Goal: Task Accomplishment & Management: Use online tool/utility

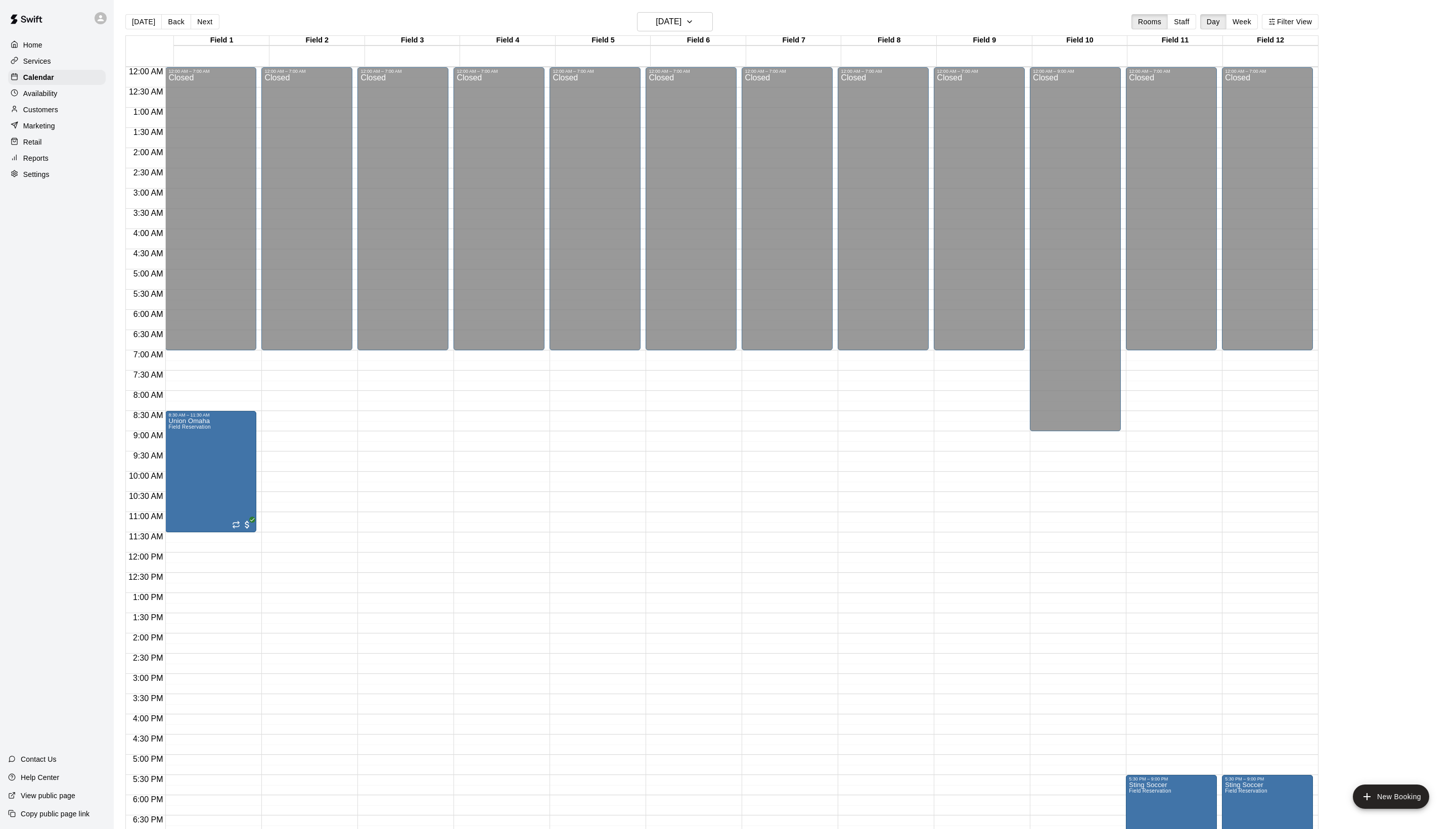
scroll to position [203, 0]
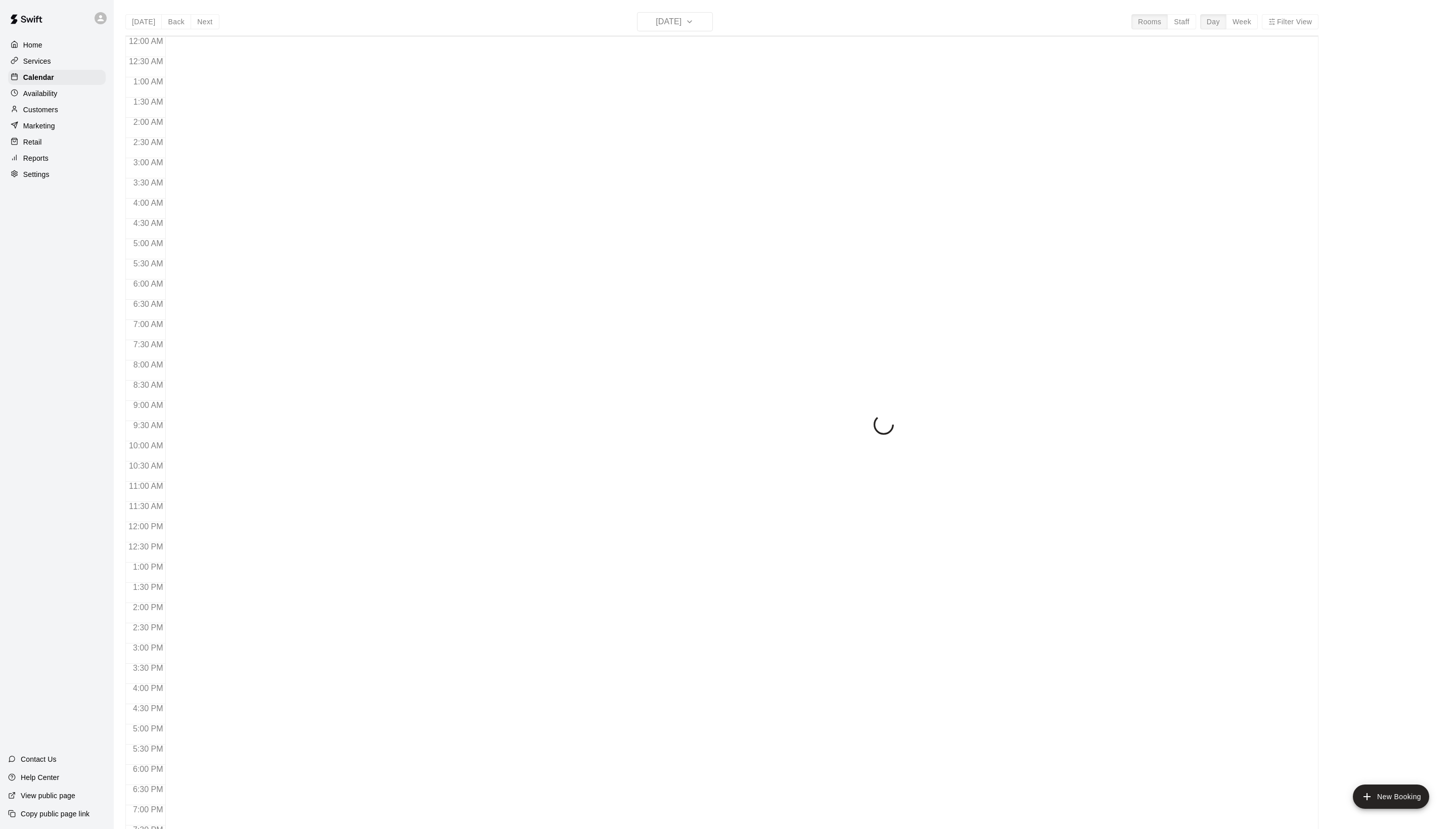
scroll to position [170, 0]
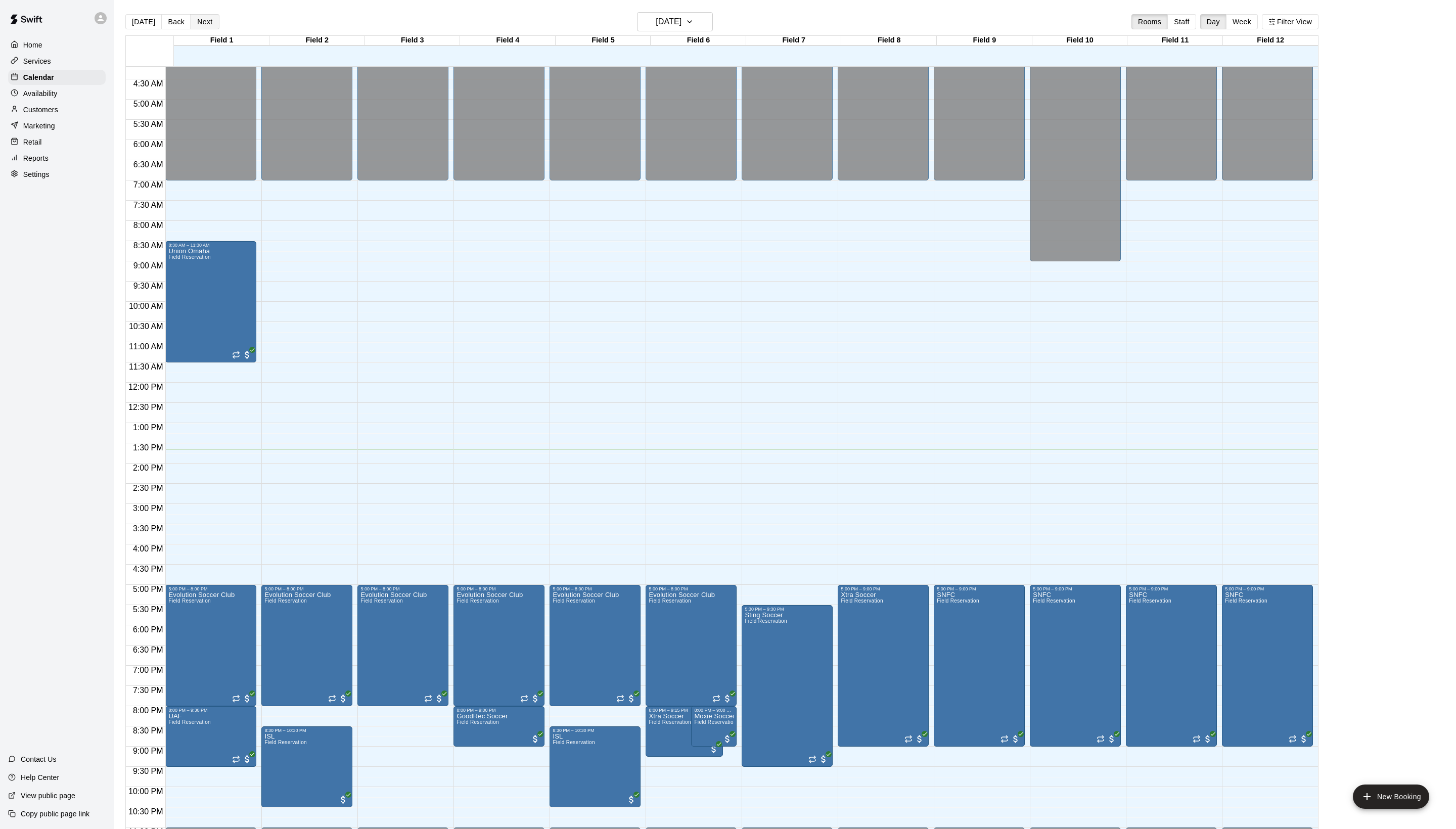
click at [219, 24] on button "Next" at bounding box center [205, 22] width 28 height 15
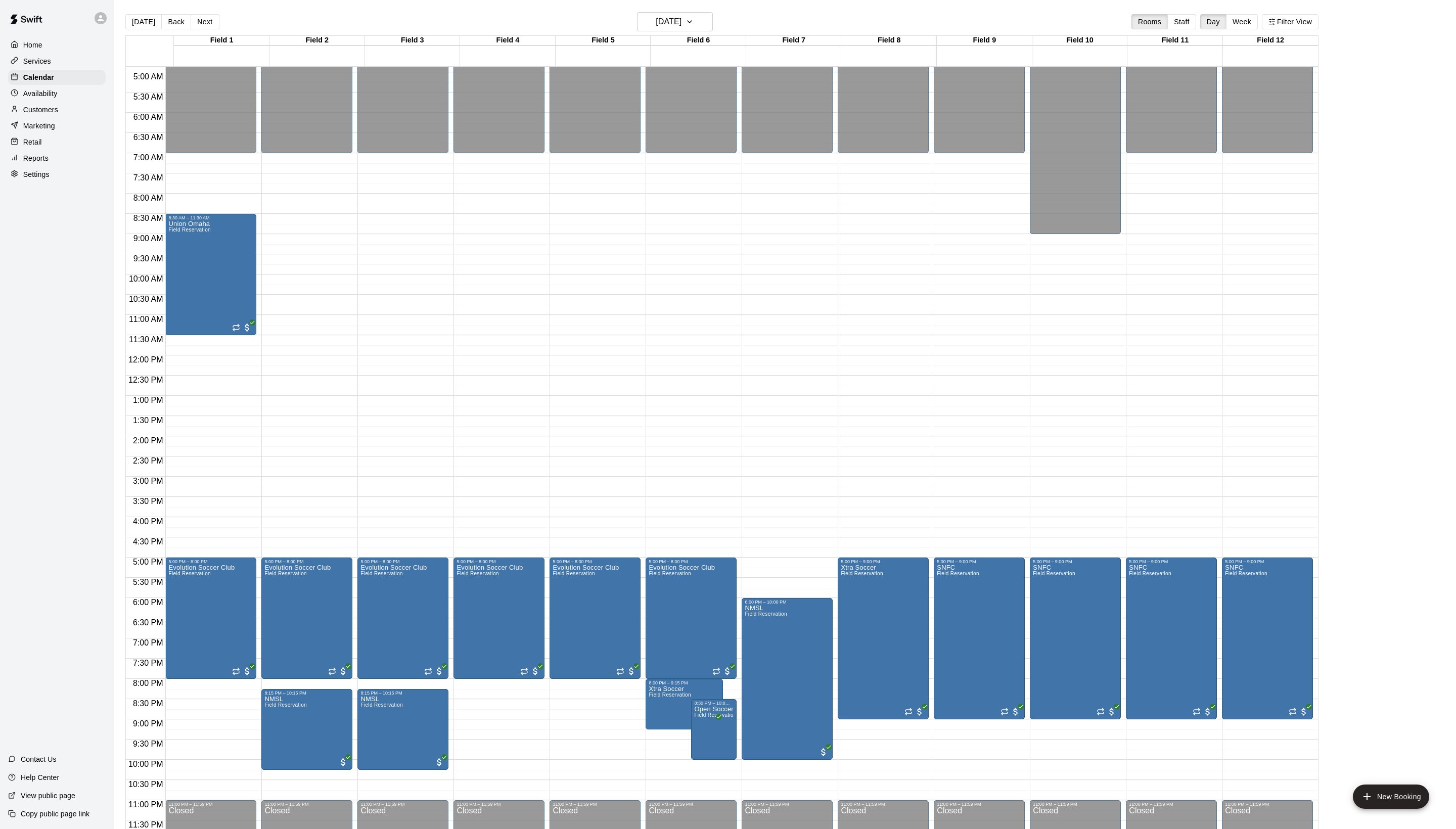
scroll to position [203, 0]
drag, startPoint x: 588, startPoint y: 732, endPoint x: 585, endPoint y: 782, distance: 50.1
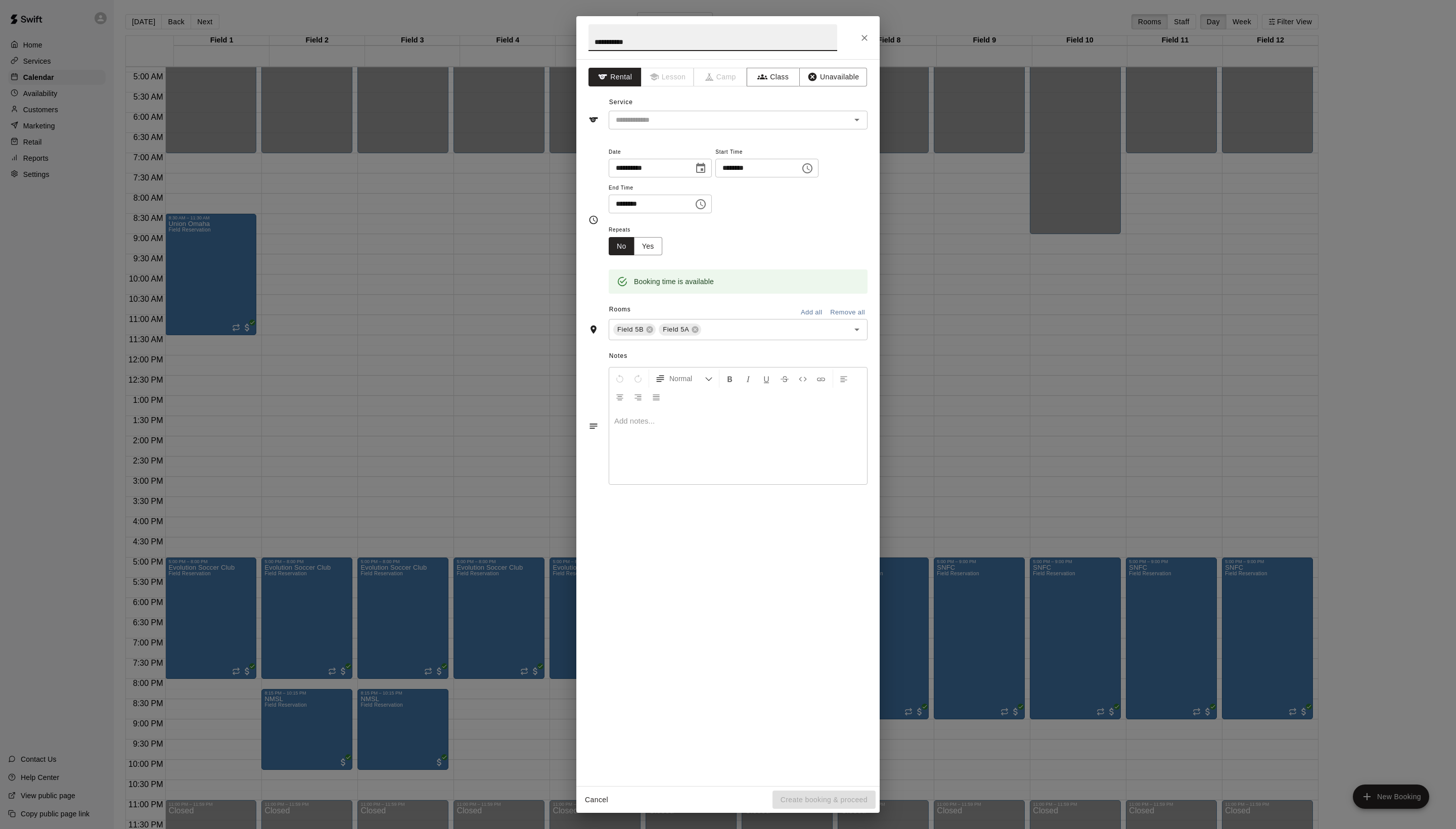
type input "**********"
click at [722, 153] on div "**********" at bounding box center [728, 422] width 303 height 727
click at [712, 126] on input "text" at bounding box center [724, 120] width 223 height 12
click at [873, 76] on div "**********" at bounding box center [728, 422] width 303 height 727
click at [817, 81] on icon "button" at bounding box center [813, 77] width 9 height 9
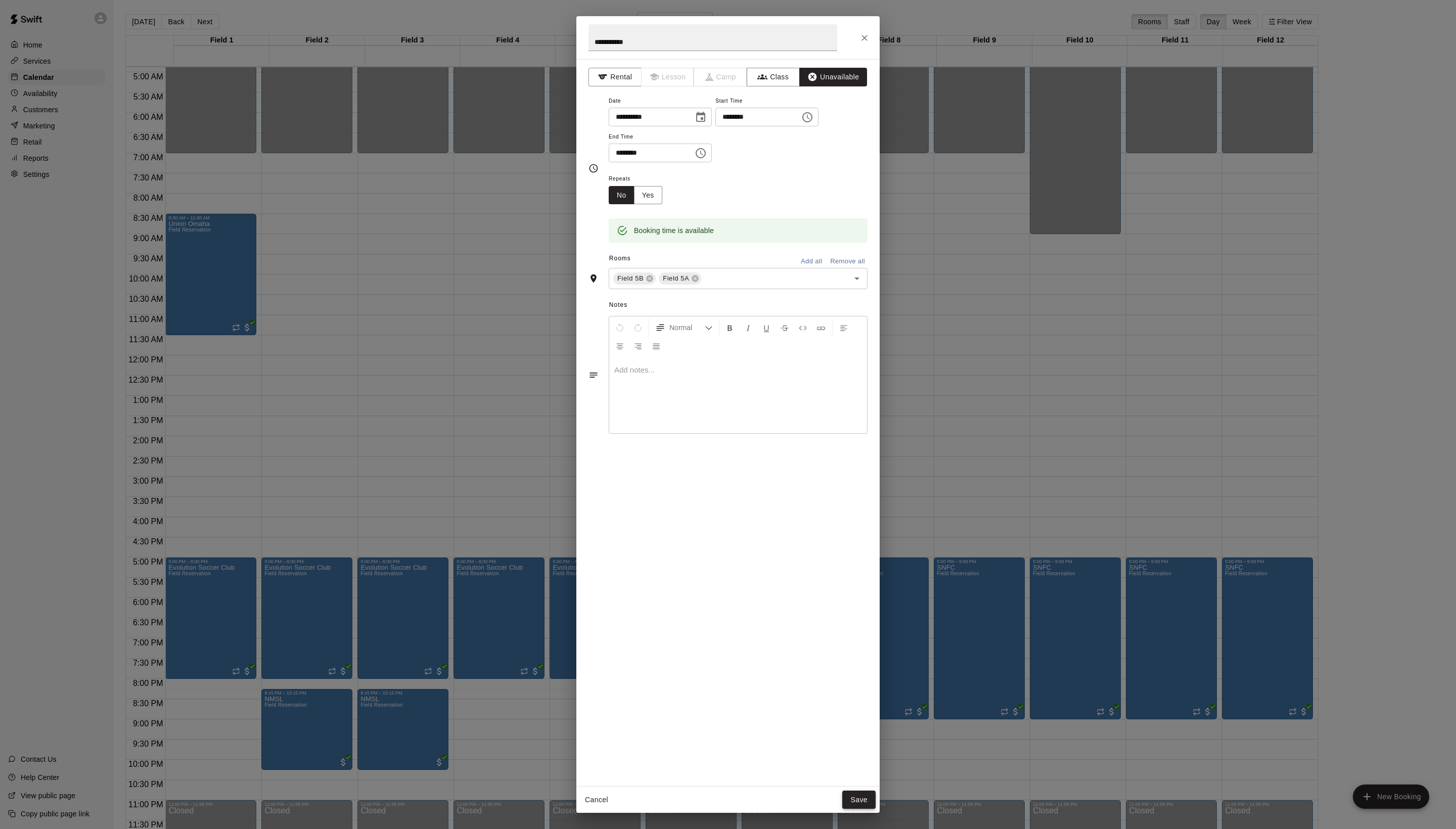
click at [866, 802] on button "Save" at bounding box center [859, 800] width 34 height 19
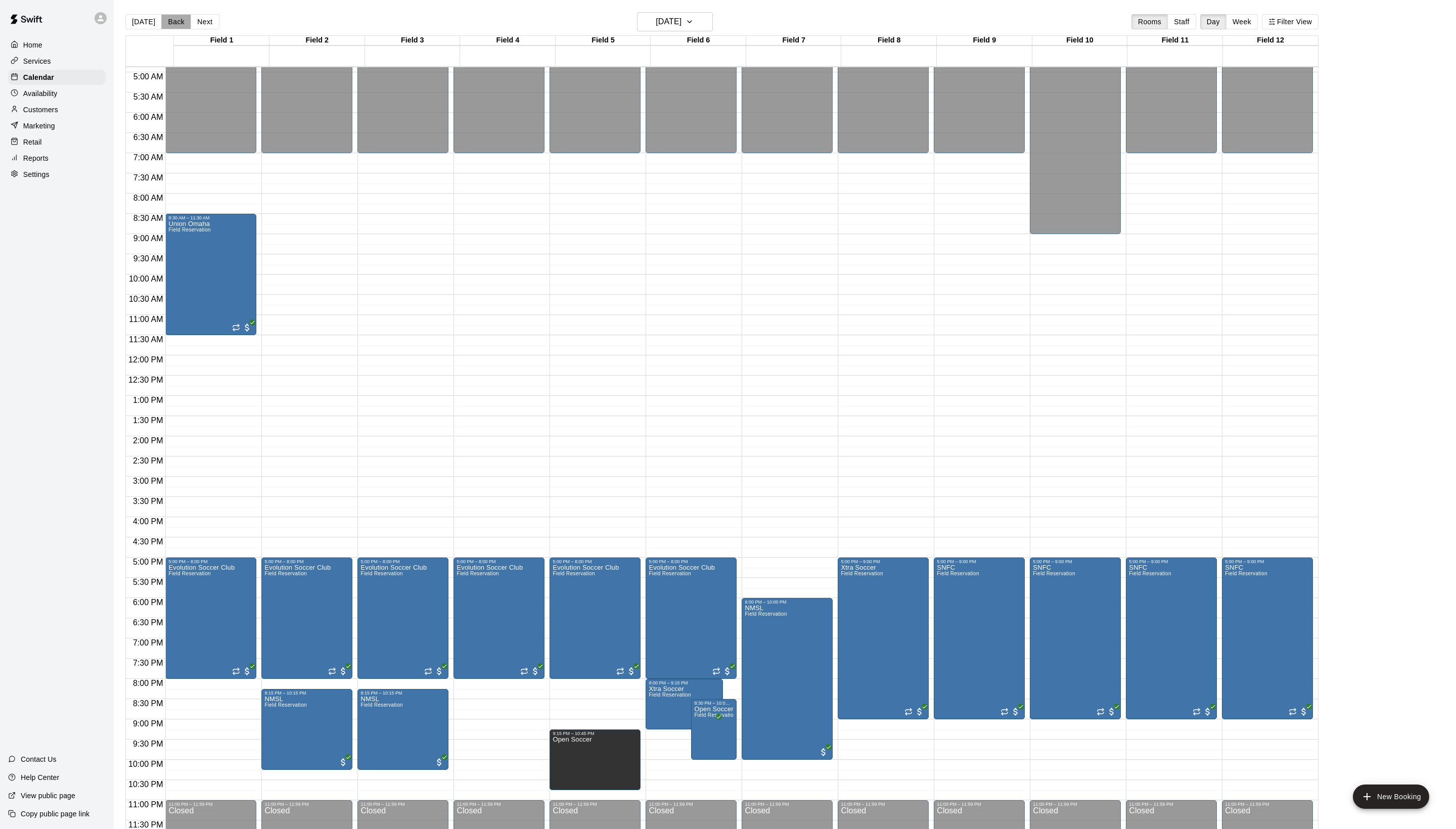
click at [189, 28] on button "Back" at bounding box center [176, 22] width 30 height 15
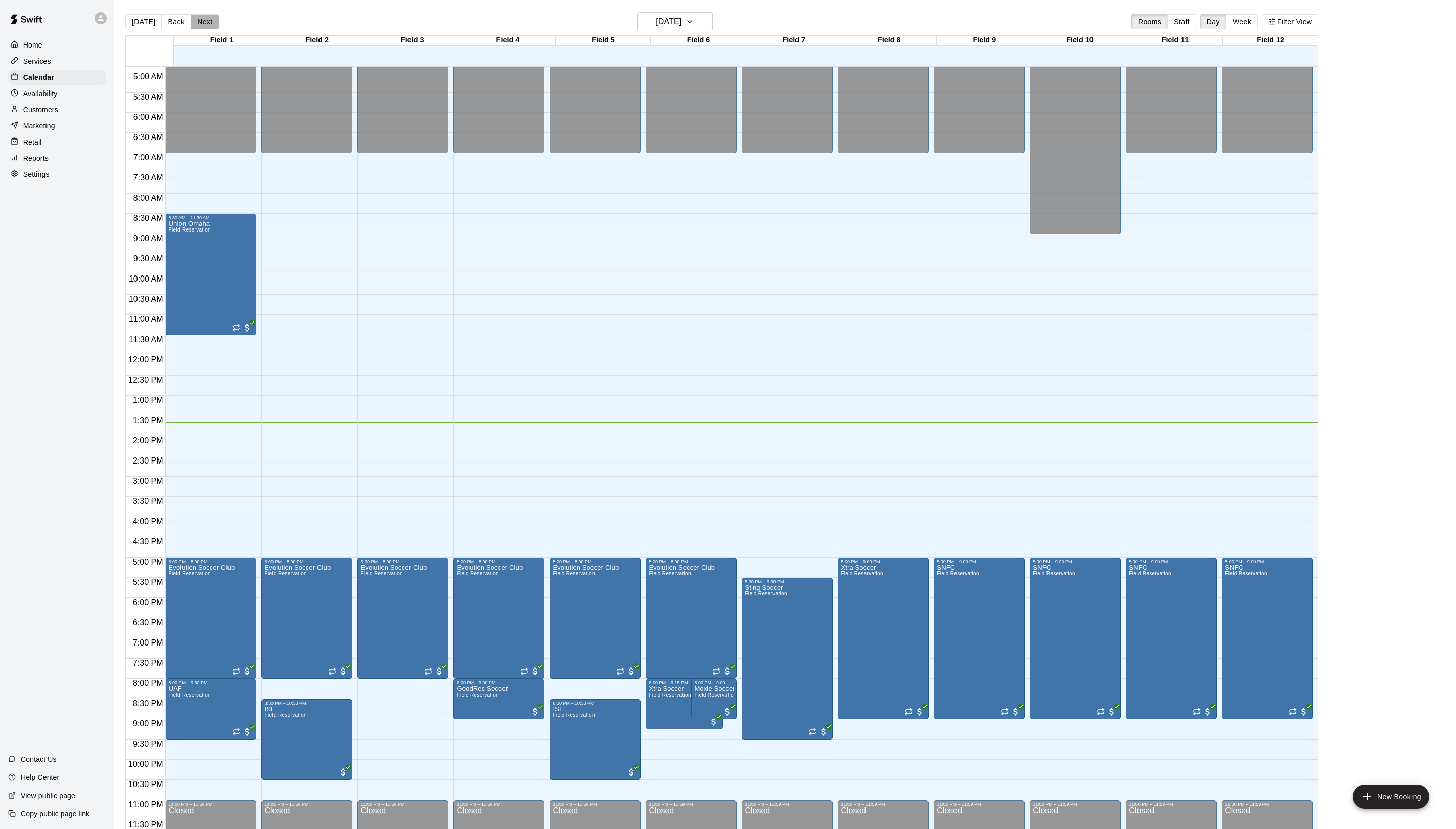
click at [219, 24] on button "Next" at bounding box center [205, 22] width 28 height 15
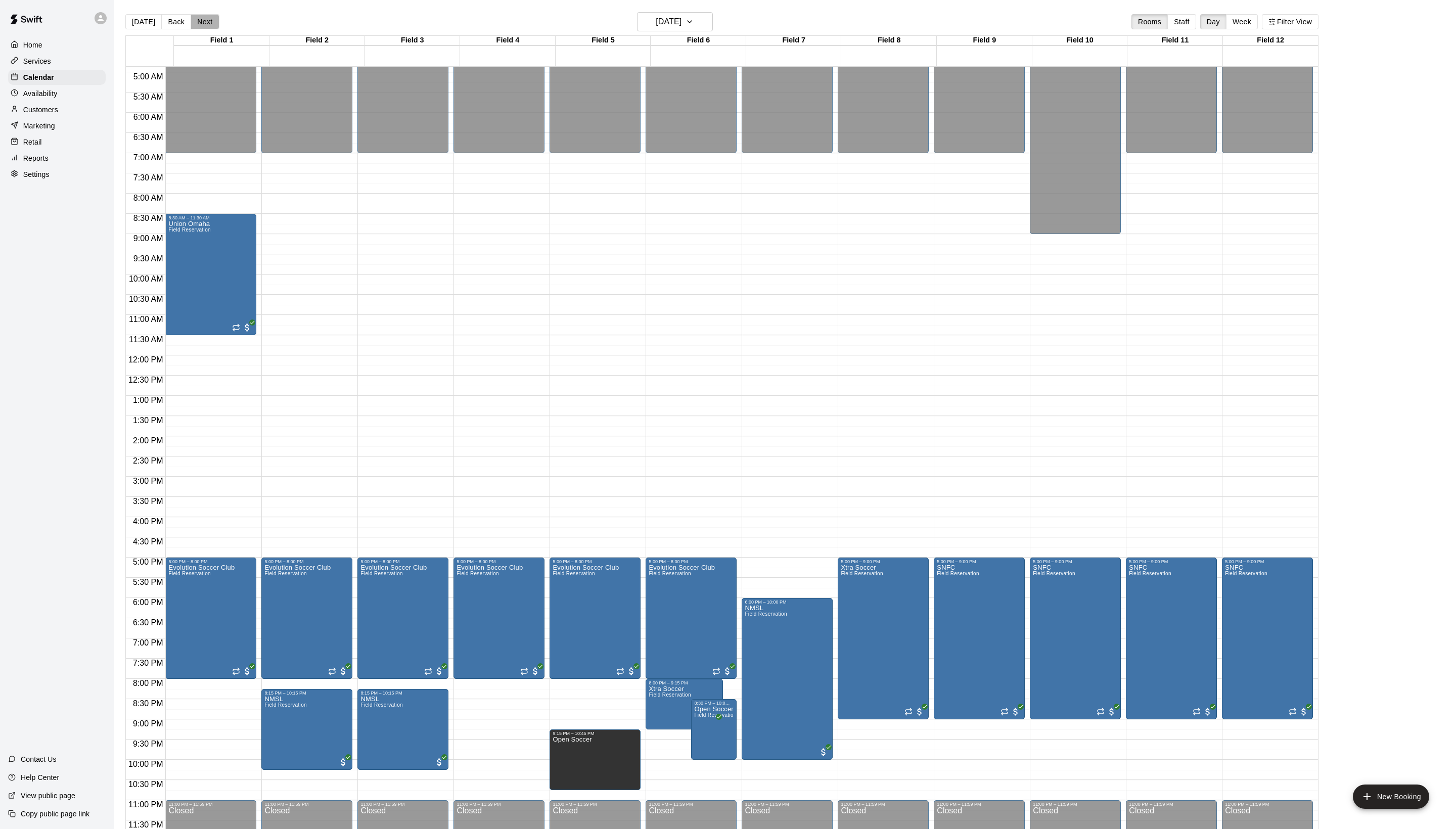
click at [219, 24] on button "Next" at bounding box center [205, 22] width 28 height 15
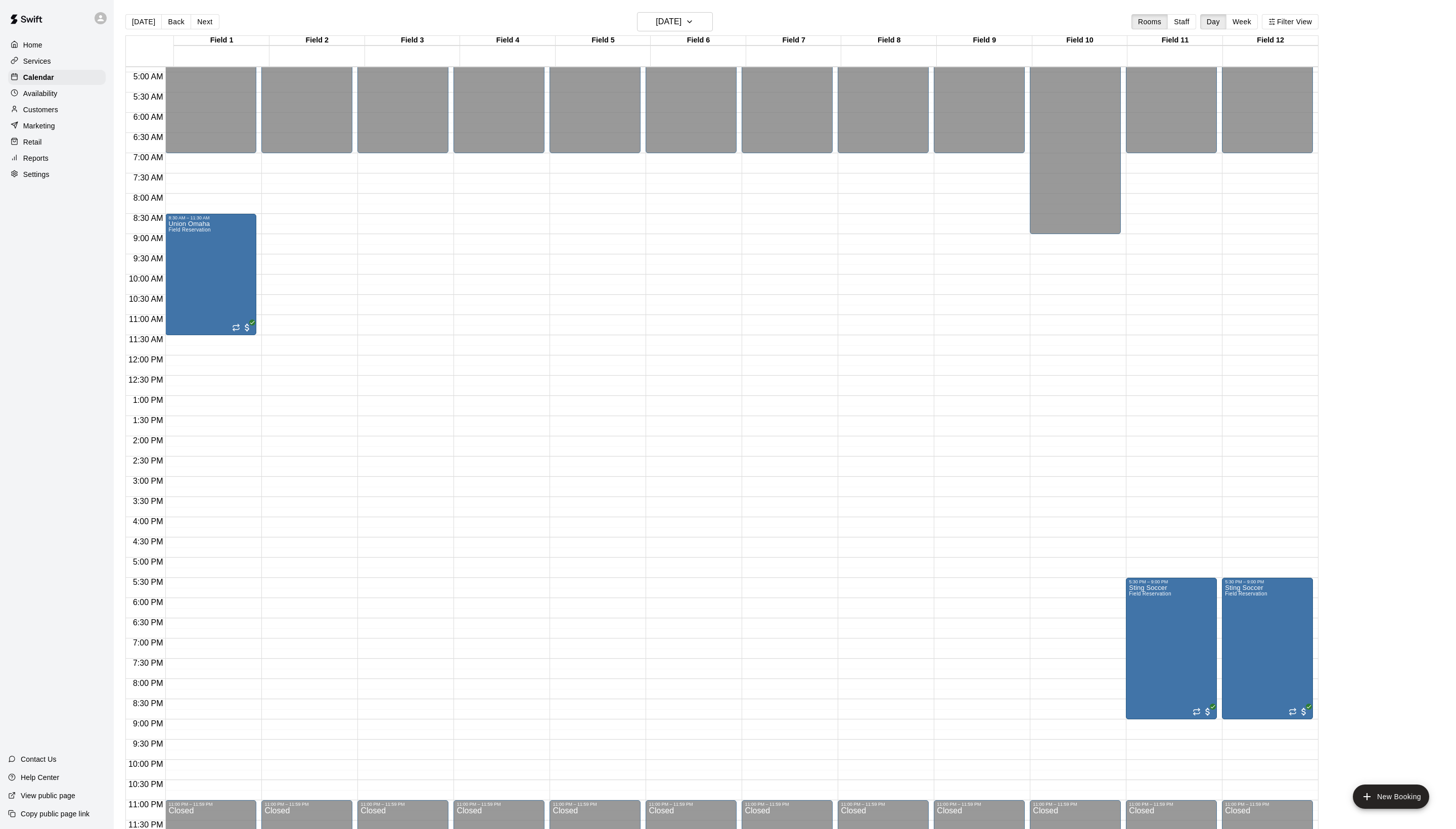
click at [219, 24] on button "Next" at bounding box center [205, 22] width 28 height 15
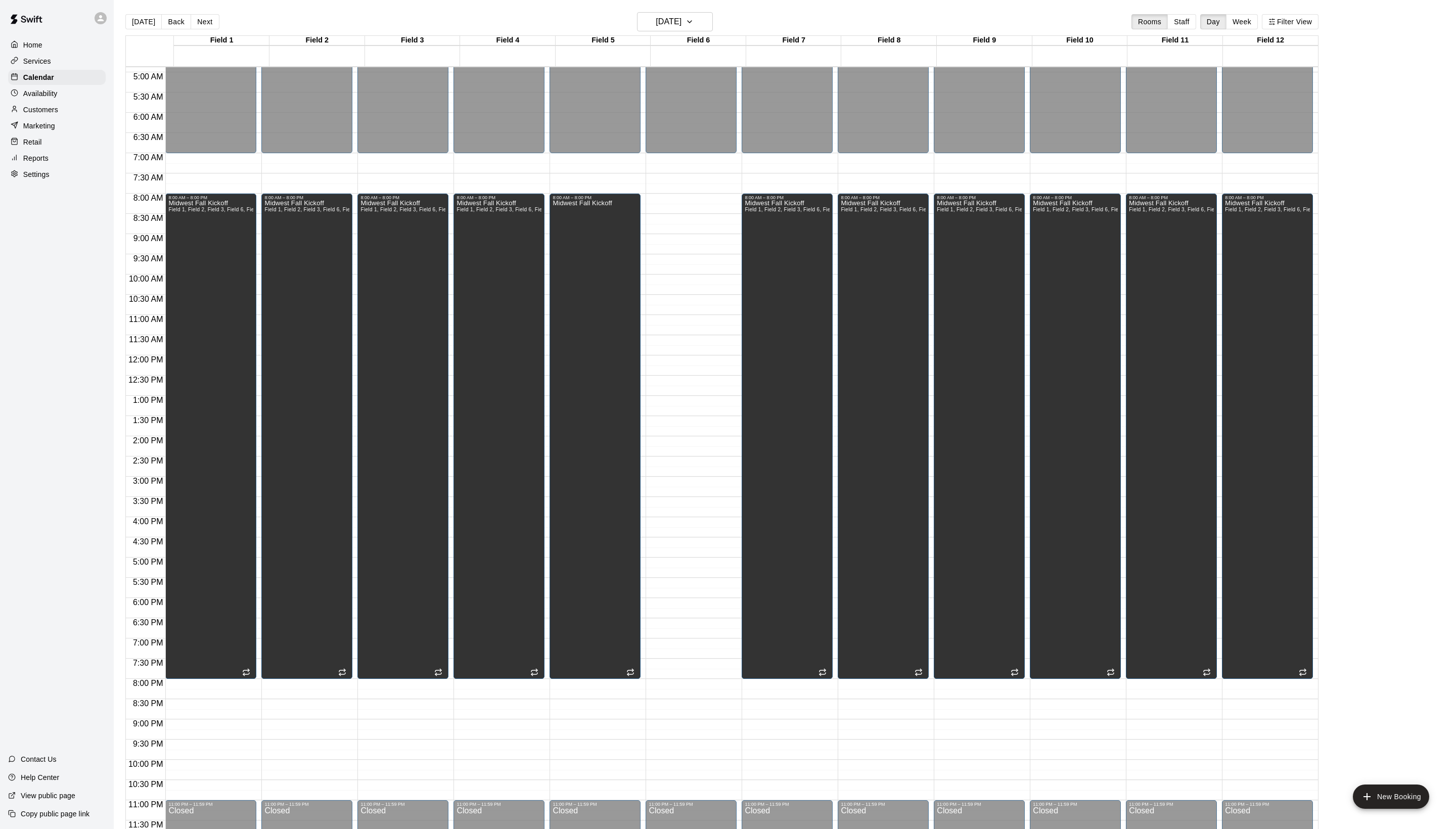
click at [219, 24] on button "Next" at bounding box center [205, 22] width 28 height 15
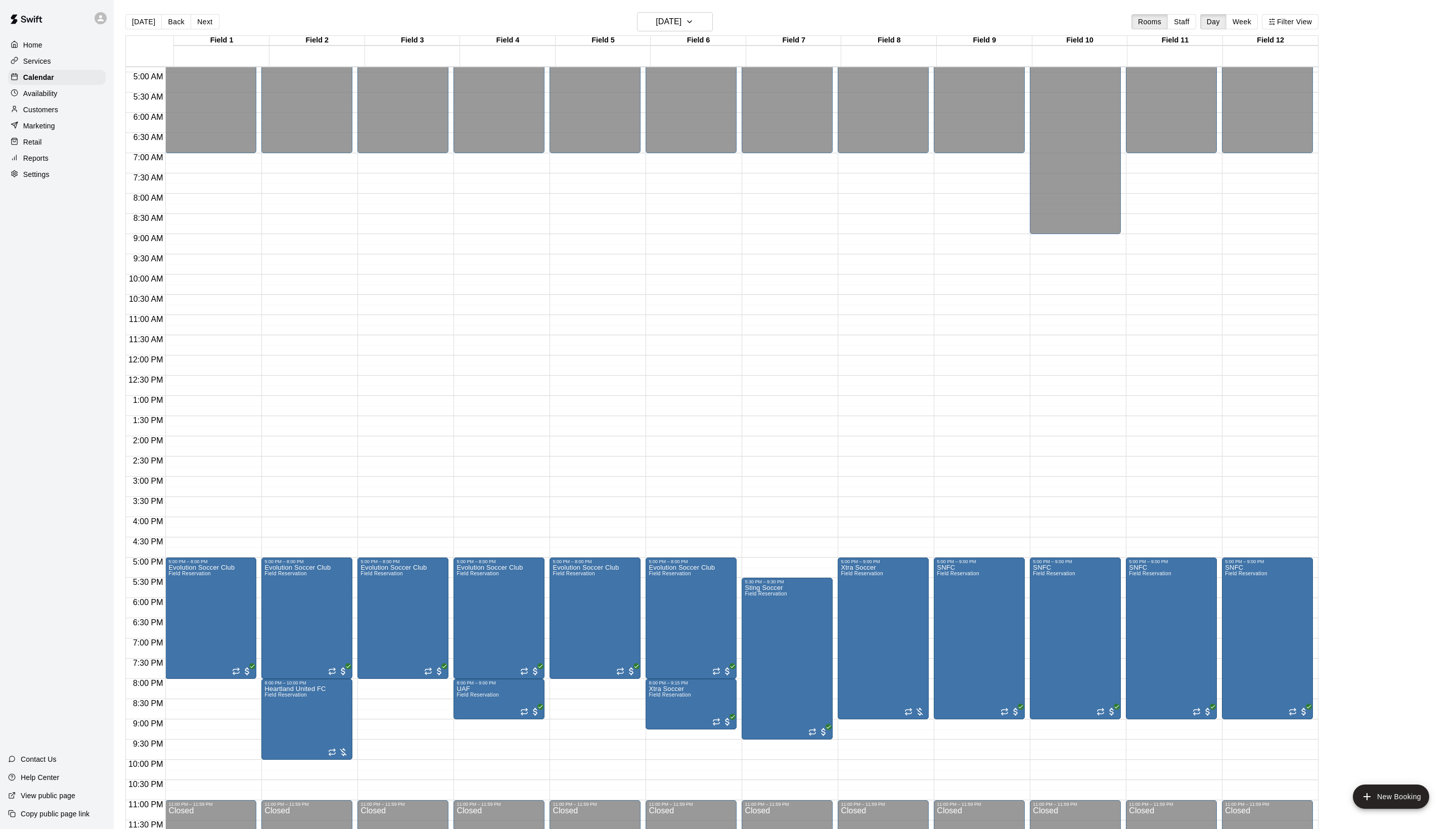
click at [662, 5] on main "[DATE] Back [DATE][DATE] Rooms Staff Day Week [GEOGRAPHIC_DATA] 1 18 [GEOGRAPHI…" at bounding box center [785, 422] width 1343 height 845
